Goal: Check status: Check status

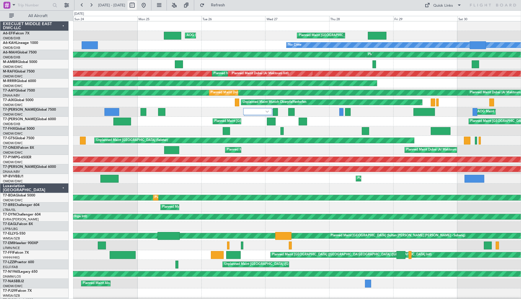
click at [137, 6] on button at bounding box center [132, 5] width 9 height 9
select select "8"
select select "2025"
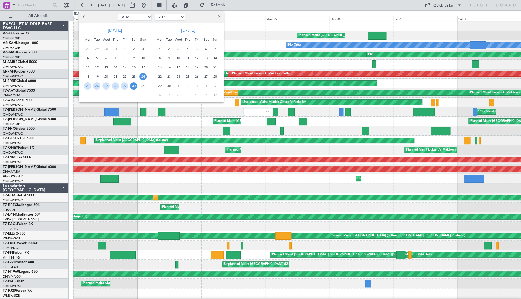
click at [163, 6] on div at bounding box center [260, 149] width 521 height 299
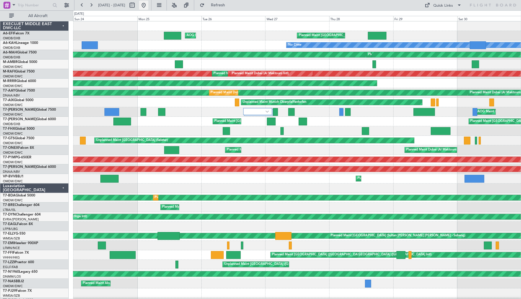
click at [148, 5] on button at bounding box center [143, 5] width 9 height 9
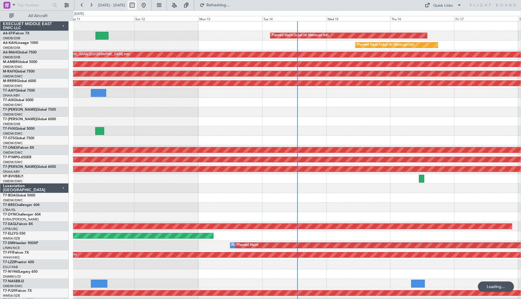
click at [137, 5] on button at bounding box center [132, 5] width 9 height 9
select select "10"
select select "2025"
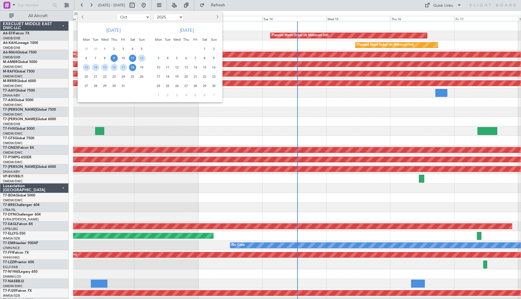
click at [113, 58] on span "9" at bounding box center [114, 58] width 7 height 7
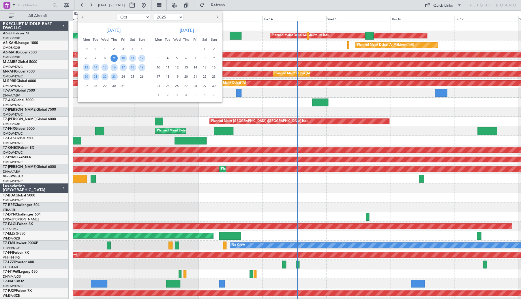
click at [114, 57] on span "9" at bounding box center [114, 58] width 7 height 7
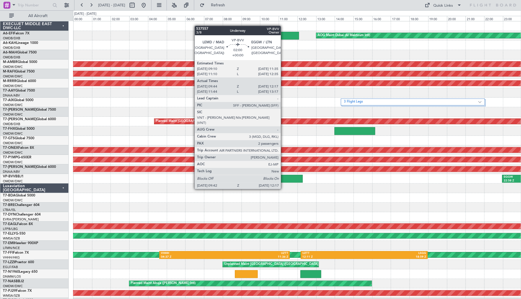
click at [283, 178] on div at bounding box center [278, 179] width 48 height 8
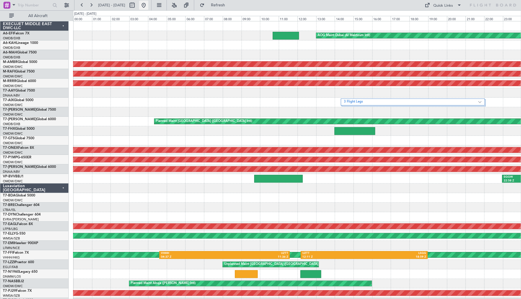
click at [148, 6] on button at bounding box center [143, 5] width 9 height 9
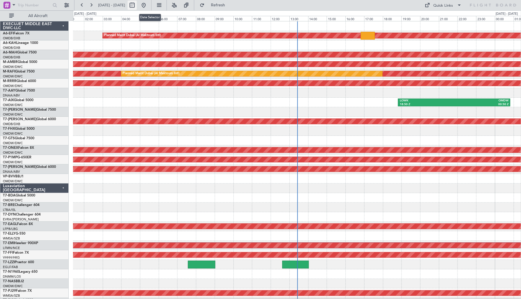
click at [137, 5] on button at bounding box center [132, 5] width 9 height 9
select select "10"
select select "2025"
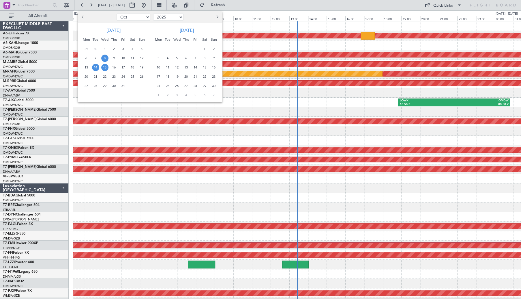
click at [103, 56] on span "8" at bounding box center [104, 58] width 7 height 7
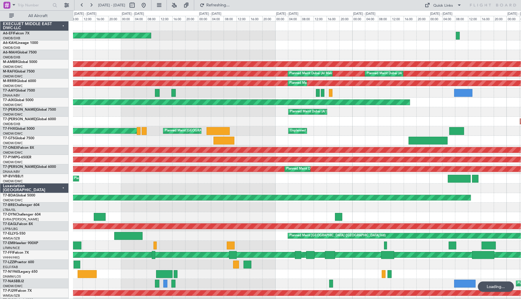
click at [271, 145] on div "AOG Maint [GEOGRAPHIC_DATA] (Dubai Intl) AOG Maint [GEOGRAPHIC_DATA] (Al Maktou…" at bounding box center [297, 192] width 448 height 343
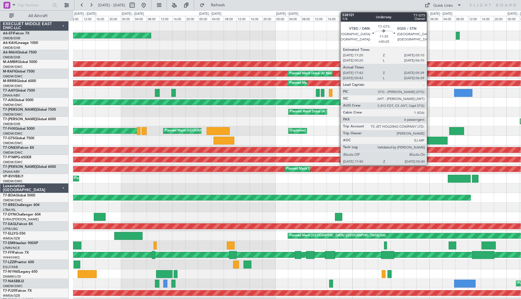
click at [430, 141] on div at bounding box center [428, 141] width 39 height 8
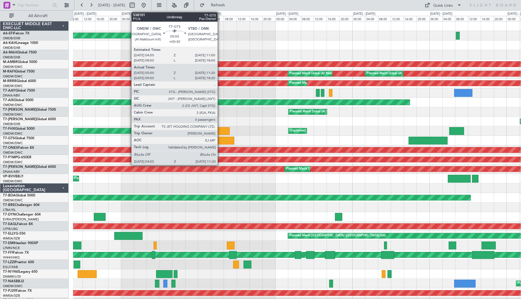
click at [220, 138] on div at bounding box center [224, 141] width 21 height 8
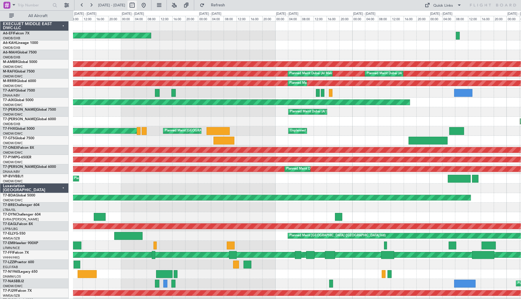
click at [137, 3] on button at bounding box center [132, 5] width 9 height 9
select select "10"
select select "2025"
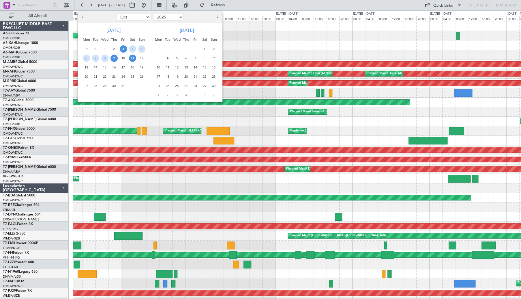
click at [133, 57] on span "11" at bounding box center [132, 58] width 7 height 7
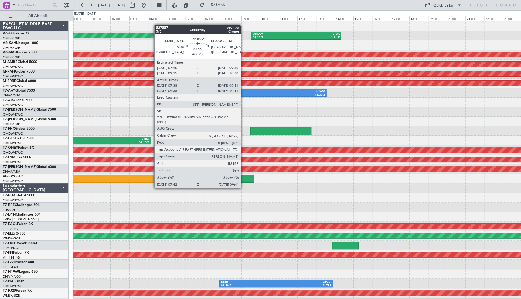
click at [243, 177] on div at bounding box center [235, 179] width 37 height 8
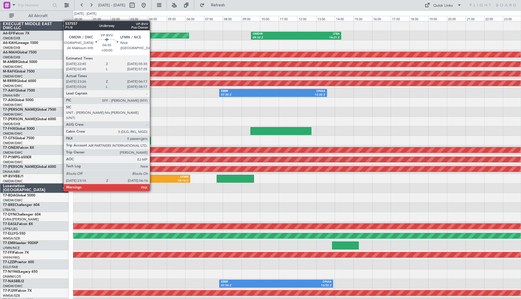
click at [154, 179] on div "06:16 Z" at bounding box center [157, 181] width 64 height 4
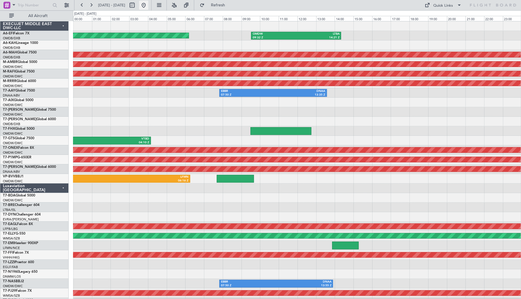
click at [148, 5] on button at bounding box center [143, 5] width 9 height 9
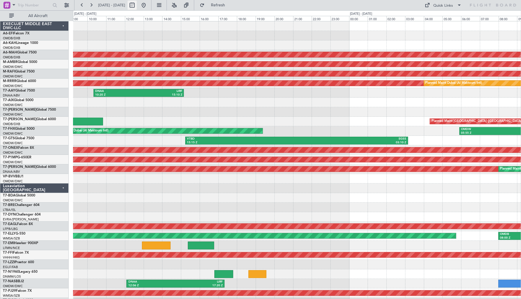
click at [137, 5] on button at bounding box center [132, 5] width 9 height 9
select select "10"
select select "2025"
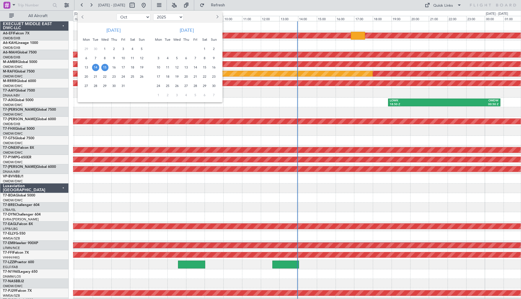
click at [83, 18] on span "Previous month" at bounding box center [83, 16] width 3 height 3
select select "8"
click at [131, 76] on span "23" at bounding box center [132, 76] width 7 height 7
click at [141, 76] on span "24" at bounding box center [141, 76] width 7 height 7
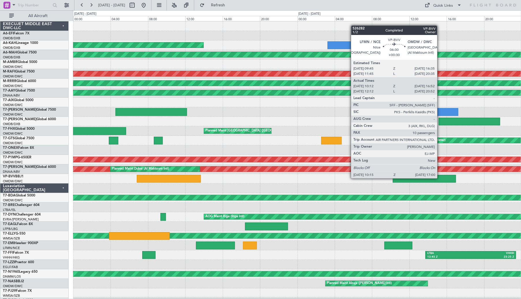
click at [440, 178] on div at bounding box center [424, 179] width 63 height 8
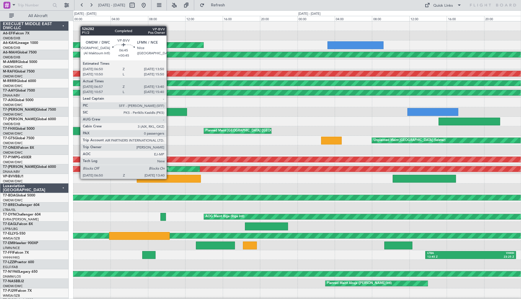
click at [169, 178] on div at bounding box center [169, 179] width 64 height 8
